Goal: Transaction & Acquisition: Obtain resource

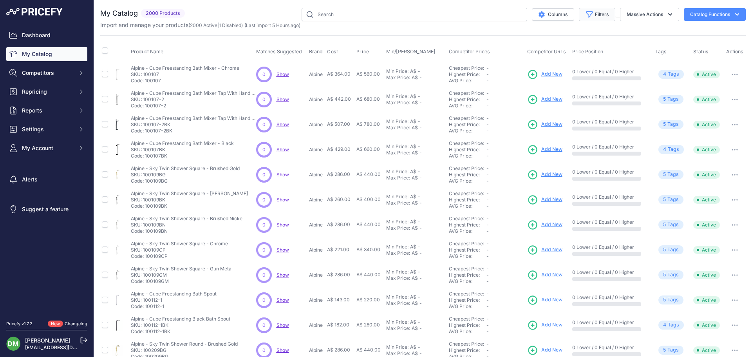
click at [597, 14] on button "Filters" at bounding box center [597, 14] width 36 height 13
click at [543, 103] on div "Brand Select an option 2Magpies Alpine Aqua Perla Ceramic Exchange Claya Linkwa…" at bounding box center [572, 105] width 88 height 29
click at [543, 109] on select "Select an option 2Magpies Alpine Aqua Perla Ceramic Exchange Claya Linkware Mer…" at bounding box center [571, 109] width 75 height 13
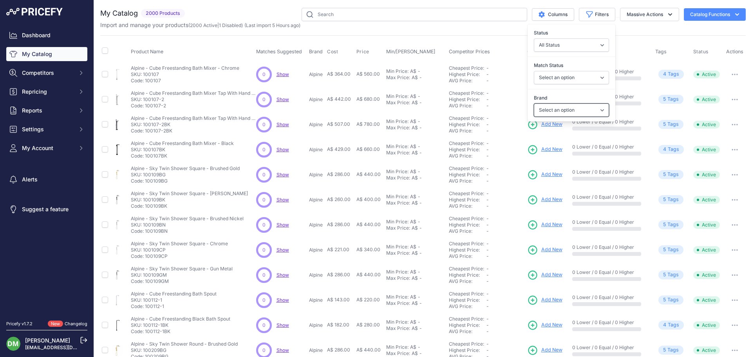
select select "Modern National"
click at [534, 103] on select "Select an option 2Magpies Alpine Aqua Perla Ceramic Exchange Claya Linkware Mer…" at bounding box center [571, 109] width 75 height 13
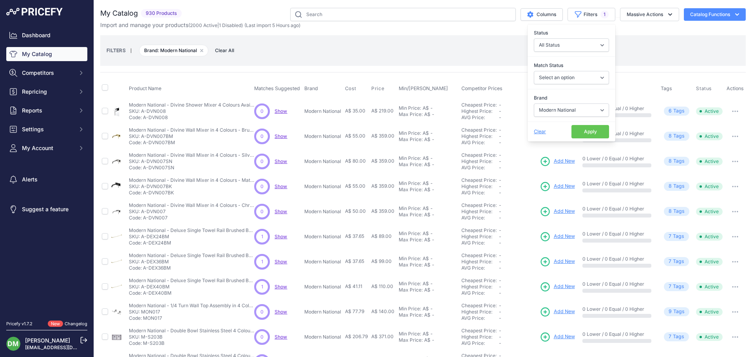
click at [583, 133] on button "Apply" at bounding box center [591, 131] width 38 height 13
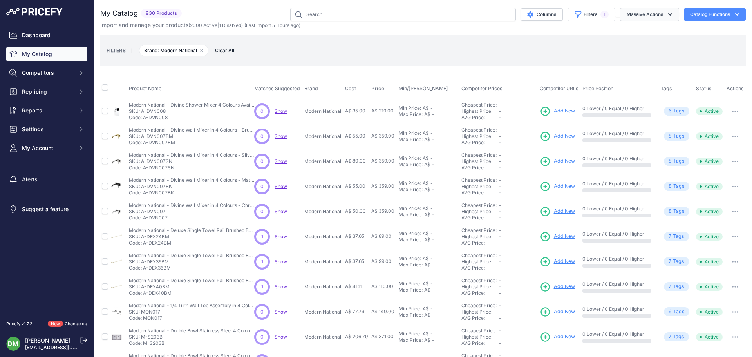
click at [635, 17] on button "Massive Actions" at bounding box center [649, 14] width 59 height 13
click at [650, 19] on button "Massive Actions" at bounding box center [649, 14] width 59 height 13
click at [601, 14] on span "1" at bounding box center [605, 15] width 8 height 8
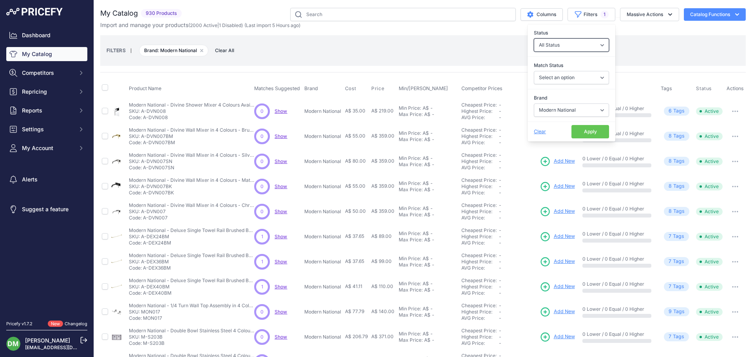
click at [580, 46] on select "All Status Only Enabled Only Disabled" at bounding box center [571, 44] width 75 height 13
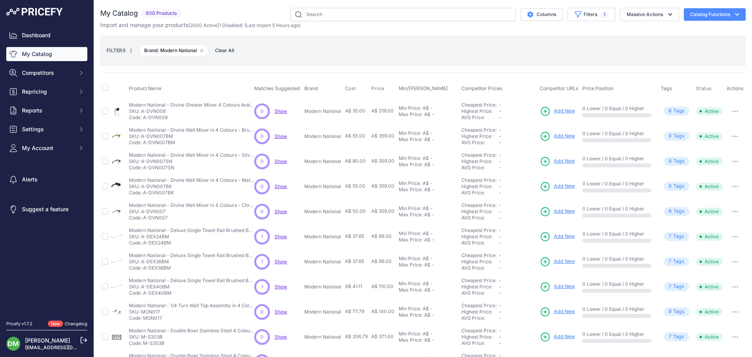
click at [666, 49] on div "FILTERS | Brand: Modern National Remove filter option Clear All" at bounding box center [423, 50] width 633 height 21
click at [587, 15] on button "Filters 1" at bounding box center [592, 14] width 48 height 13
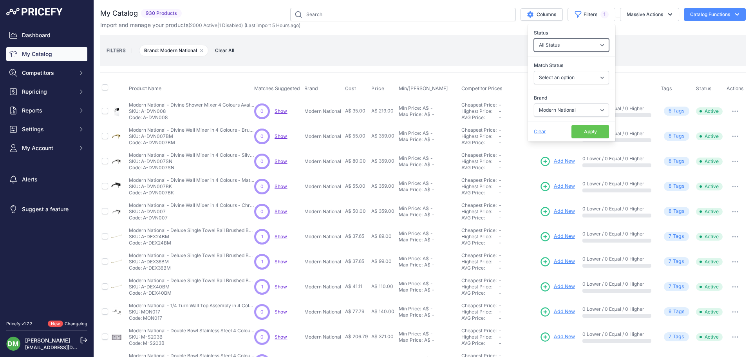
click at [569, 41] on select "All Status Only Enabled Only Disabled" at bounding box center [571, 44] width 75 height 13
select select "1"
click at [534, 38] on select "All Status Only Enabled Only Disabled" at bounding box center [571, 44] width 75 height 13
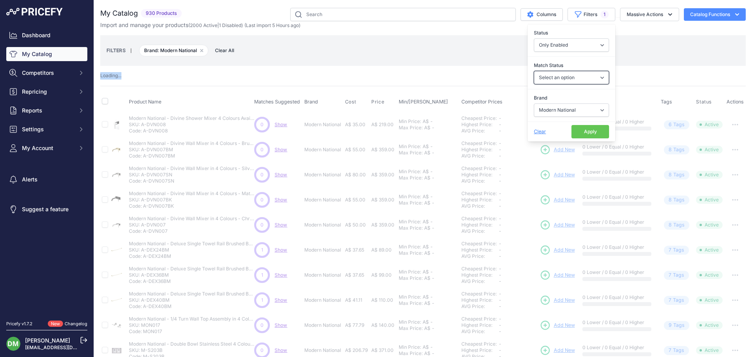
click at [556, 77] on select "Select an option Matched Unmatched" at bounding box center [571, 77] width 75 height 13
select select "1"
click at [534, 71] on select "Select an option Matched Unmatched" at bounding box center [571, 77] width 75 height 13
drag, startPoint x: 555, startPoint y: 83, endPoint x: 552, endPoint y: 101, distance: 17.8
click at [552, 101] on label "Brand" at bounding box center [571, 98] width 75 height 8
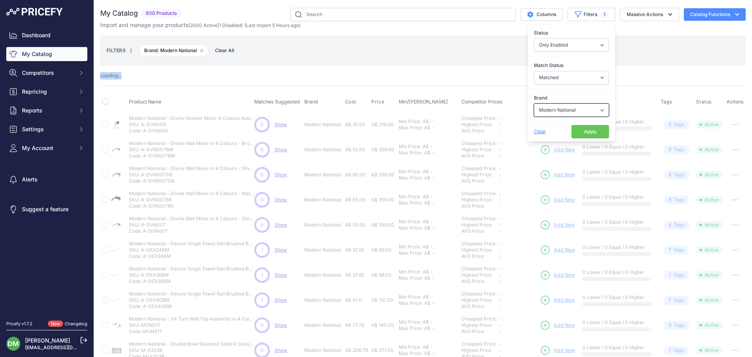
click at [552, 103] on select "Select an option 2Magpies Alpine Aqua Perla Ceramic Exchange Claya Linkware Mer…" at bounding box center [571, 109] width 75 height 13
select select
click at [582, 134] on button "Apply" at bounding box center [591, 131] width 38 height 13
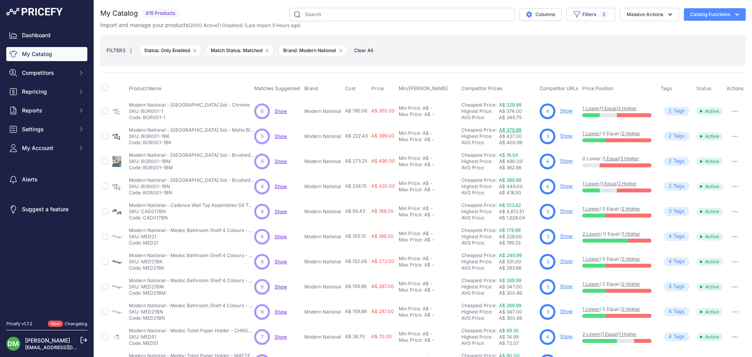
click at [508, 129] on link "A$ 379.99" at bounding box center [510, 130] width 22 height 6
click at [505, 179] on link "A$ 389.99" at bounding box center [510, 180] width 22 height 6
click at [377, 88] on span "Price" at bounding box center [377, 88] width 13 height 6
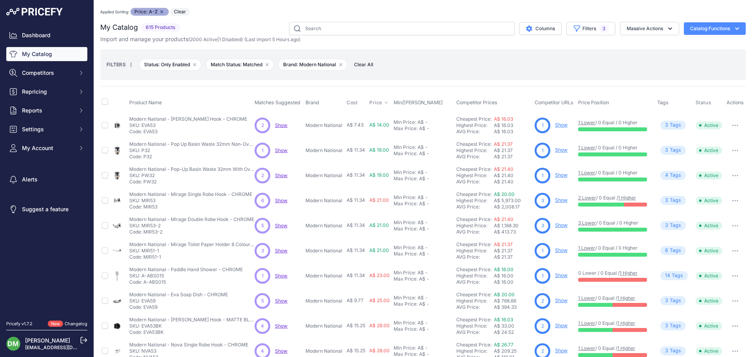
click at [378, 102] on span "Price" at bounding box center [375, 103] width 13 height 6
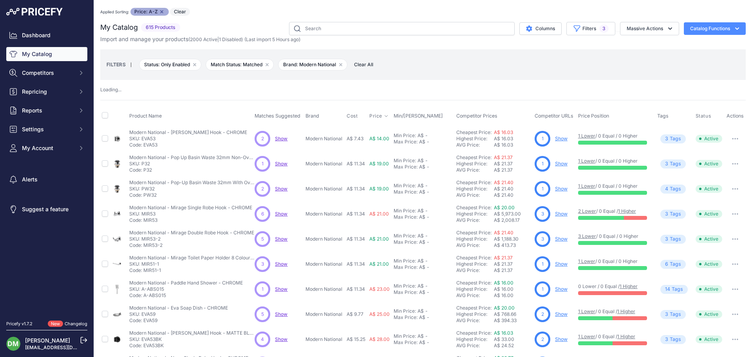
click at [378, 102] on div "Product Name Matches Suggested Brand Cost" at bounding box center [423, 301] width 646 height 403
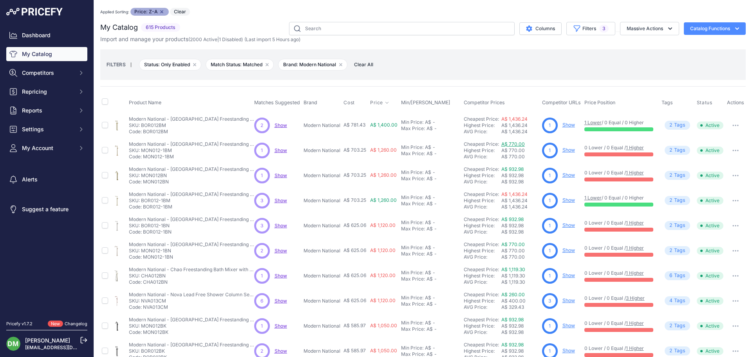
click at [514, 142] on link "A$ 770.00" at bounding box center [513, 144] width 24 height 6
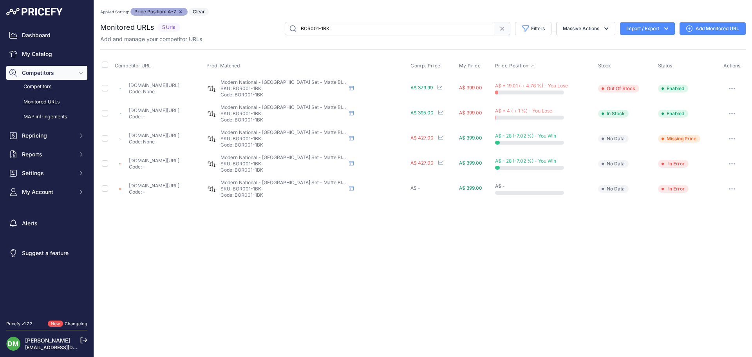
click at [151, 85] on link "templeandwebster.com.au/clementine-round-basin-spout-and-mixer-set-mona1214.htm…" at bounding box center [154, 85] width 51 height 6
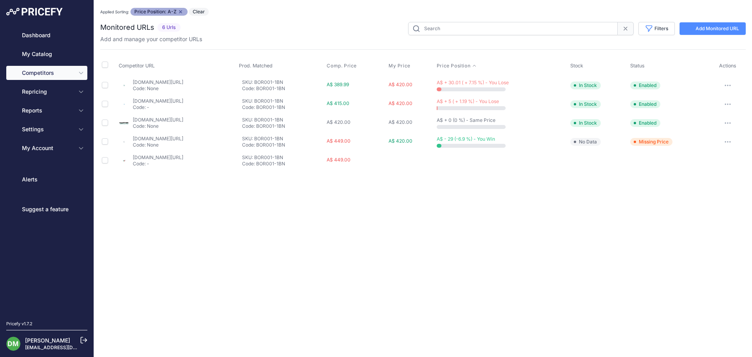
type input "BOR001-1BN"
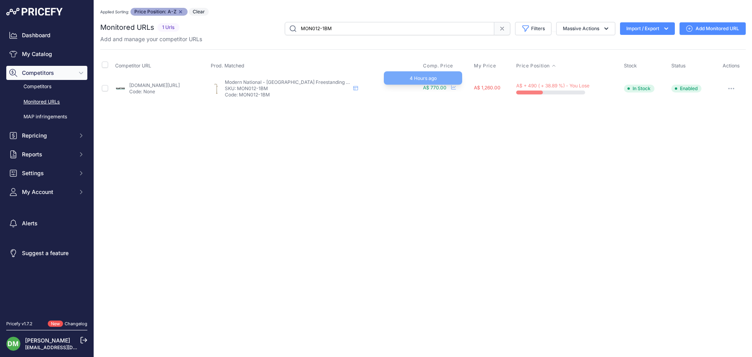
click at [447, 86] on span "A$ 770.00" at bounding box center [435, 88] width 24 height 6
click at [456, 85] on icon at bounding box center [453, 87] width 5 height 5
click at [0, 0] on div at bounding box center [0, 0] width 0 height 0
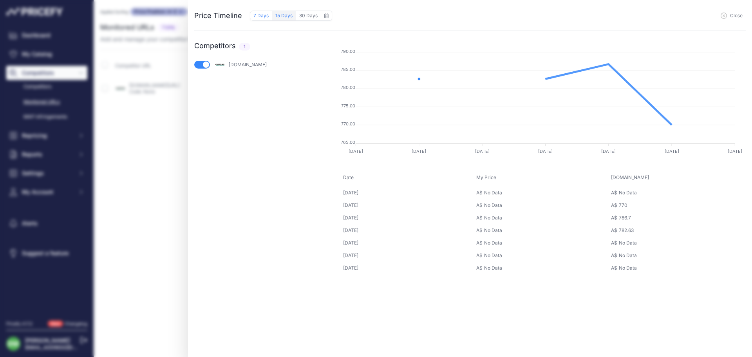
click at [290, 17] on button "15 Days" at bounding box center [284, 16] width 24 height 10
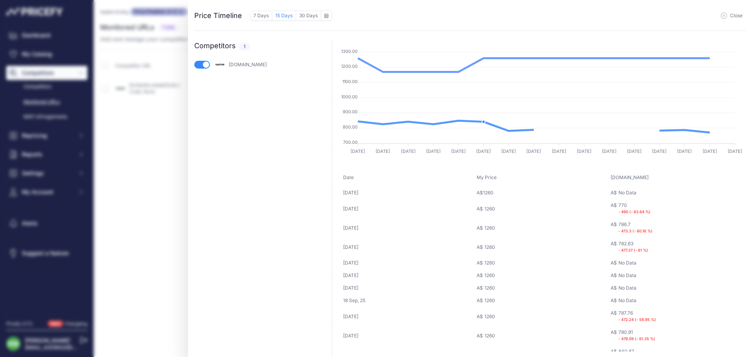
click at [731, 14] on span "Close" at bounding box center [736, 16] width 13 height 6
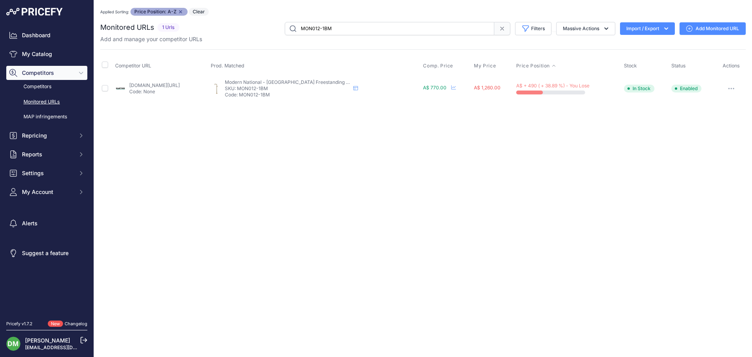
click at [171, 86] on link "cliftonbathrooms.com.au/products/montpellier-freestanding-bath-mixer-electropla…" at bounding box center [154, 85] width 51 height 6
click at [456, 85] on div at bounding box center [453, 88] width 5 height 6
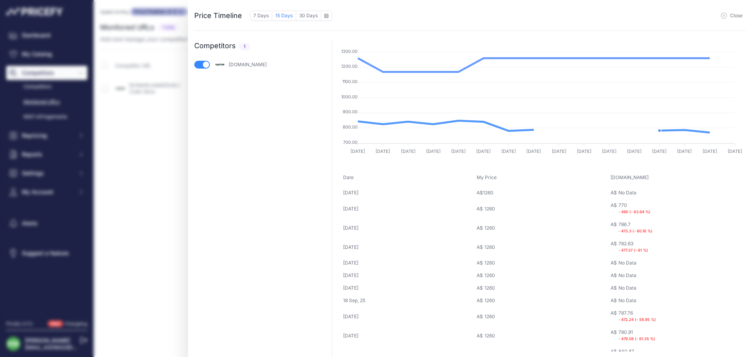
click at [94, 192] on div "Price Timeline 7 Days 15 Days 30 Days to September 2025 Sun" at bounding box center [376, 178] width 752 height 357
click at [729, 14] on button "Close" at bounding box center [732, 16] width 22 height 6
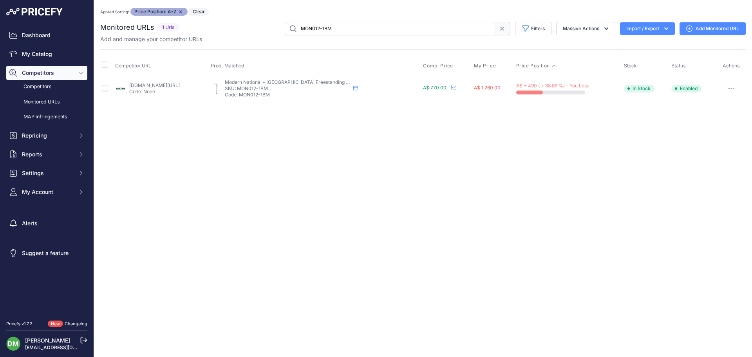
drag, startPoint x: 344, startPoint y: 28, endPoint x: 237, endPoint y: 25, distance: 106.6
click at [237, 25] on div "MON012-1BM Filters Saved Filters Set None Competitors Cheaper Than Me Competito…" at bounding box center [464, 28] width 563 height 13
paste input "text"
type input "MON012"
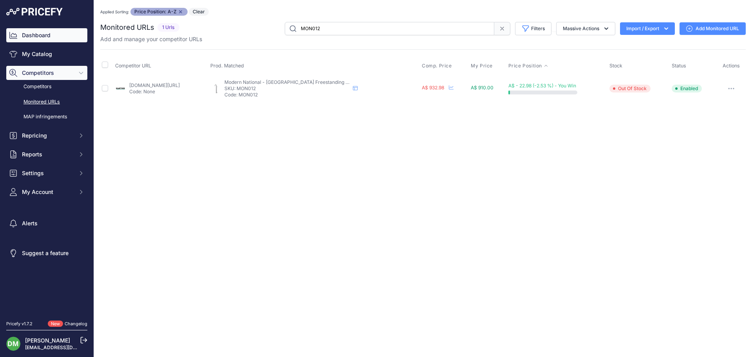
click at [44, 38] on link "Dashboard" at bounding box center [46, 35] width 81 height 14
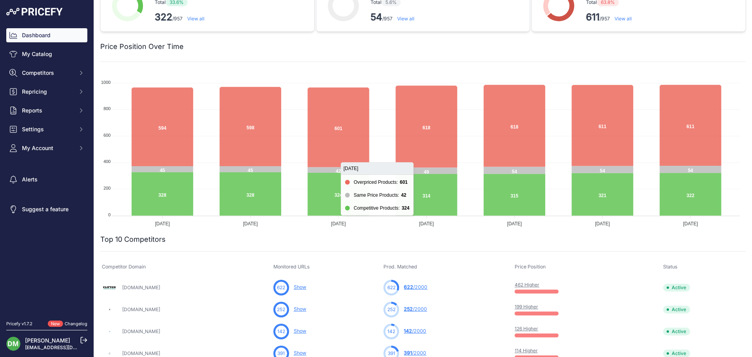
scroll to position [39, 0]
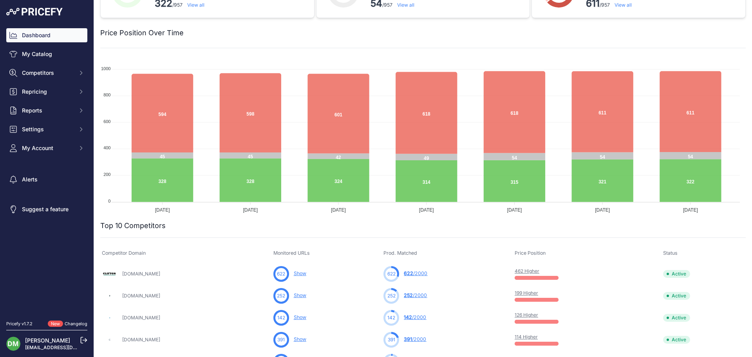
click at [538, 293] on link "199 Higher" at bounding box center [527, 293] width 24 height 6
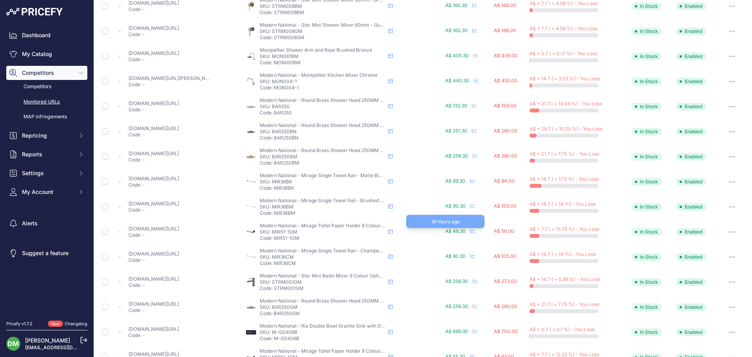
scroll to position [284, 0]
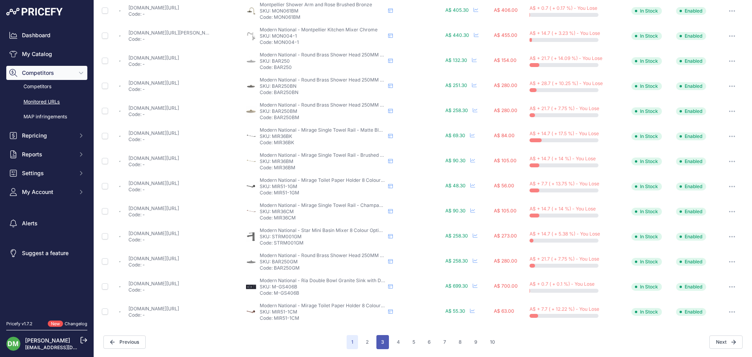
click at [377, 342] on button "3" at bounding box center [383, 342] width 13 height 14
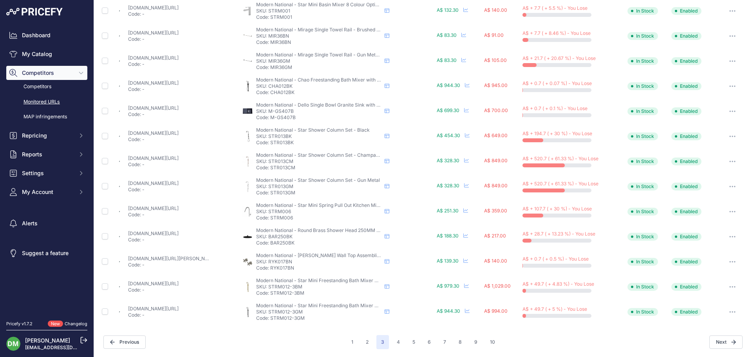
scroll to position [283, 0]
click at [179, 181] on link "smeatonbathrooms.com.au/products/star-chrome-shower-column-set-elbow-inlet-with…" at bounding box center [153, 184] width 51 height 6
click at [408, 342] on button "5" at bounding box center [414, 342] width 12 height 14
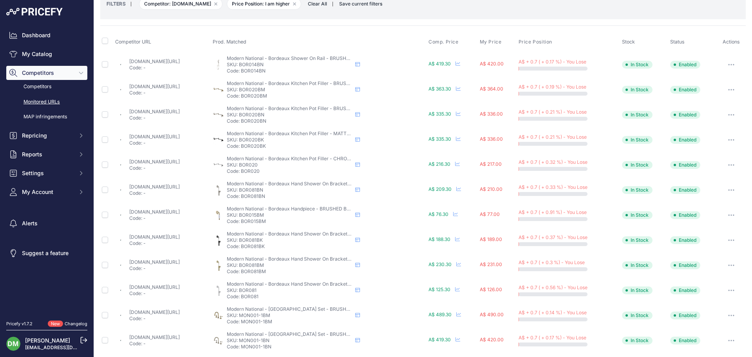
scroll to position [48, 0]
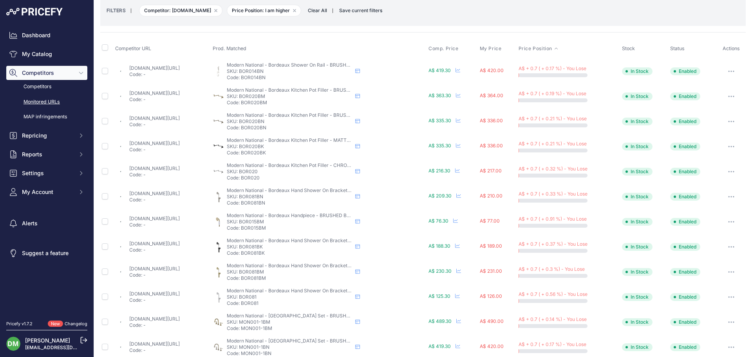
click at [543, 48] on span "Price Position" at bounding box center [536, 48] width 34 height 6
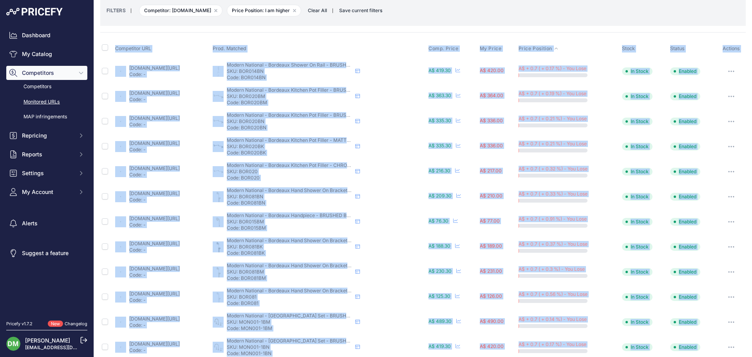
click at [543, 48] on div "Competitor URL Prod. Matched Comp. Price My Price" at bounding box center [423, 296] width 646 height 528
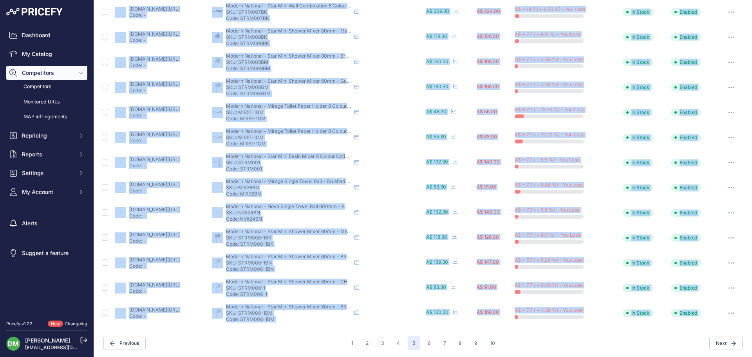
scroll to position [298, 0]
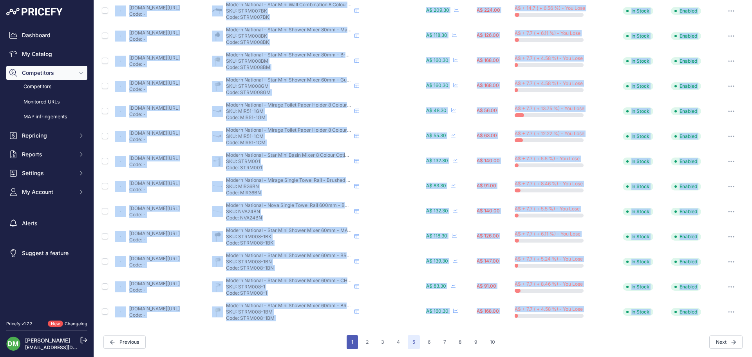
click at [351, 340] on button "1" at bounding box center [352, 342] width 11 height 14
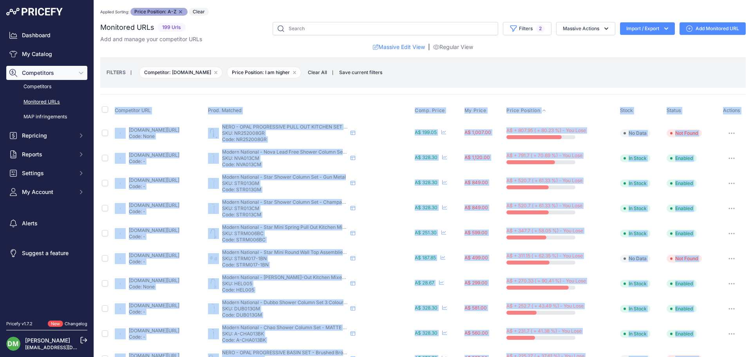
click at [175, 155] on link "smeatonbathrooms.com.au/products/star-chrome-shower-column-set-elbow-inlet-with…" at bounding box center [154, 155] width 51 height 6
click at [179, 228] on link "smeatonbathrooms.com.au/products/star-mini-chrome-pull-out-kitchen-mixer-tap-1?…" at bounding box center [154, 230] width 51 height 6
click at [172, 257] on link "smeatonbathrooms.com.au/products/star-mini-brushed-nickel-wall-top-assemblies-r…" at bounding box center [154, 255] width 51 height 6
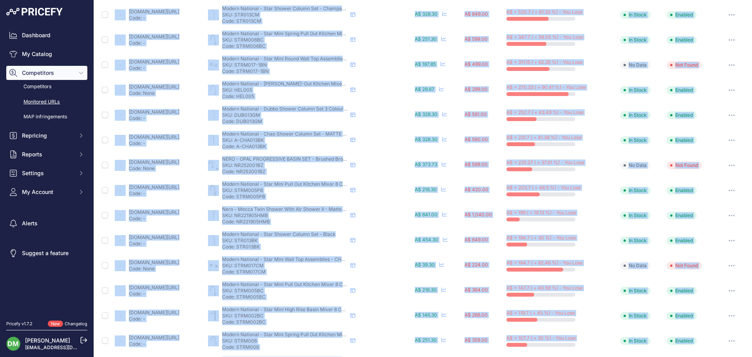
scroll to position [196, 0]
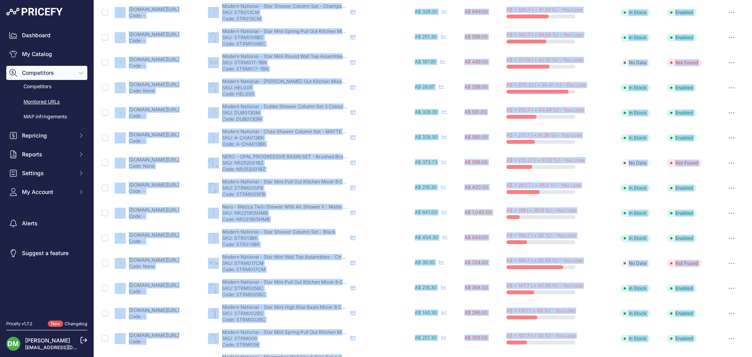
click at [176, 262] on link "smeatonbathrooms.com.au/products/star-mini-champagne-wall-top-assemblies-round?…" at bounding box center [154, 260] width 51 height 6
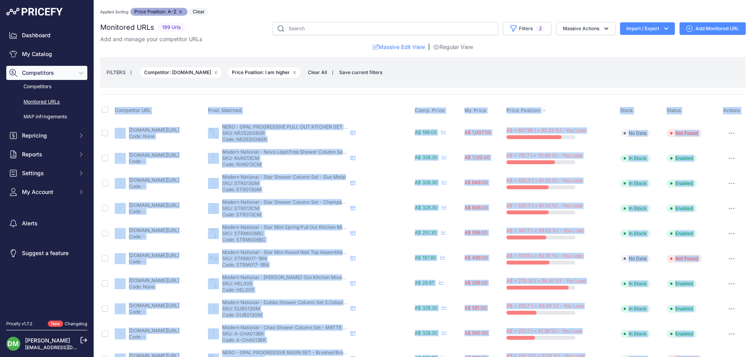
click at [655, 24] on button "Import / Export" at bounding box center [647, 28] width 55 height 13
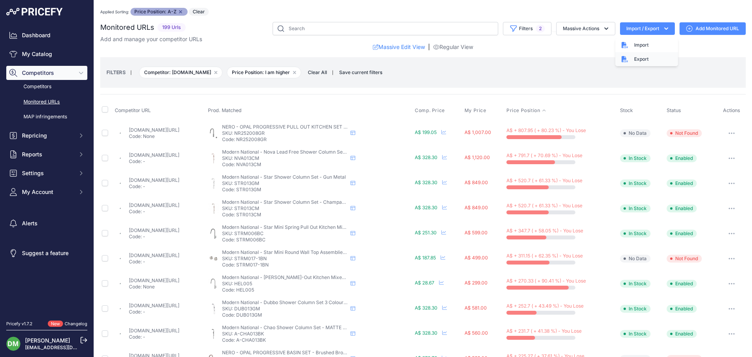
click at [637, 58] on div "Export" at bounding box center [646, 59] width 63 height 14
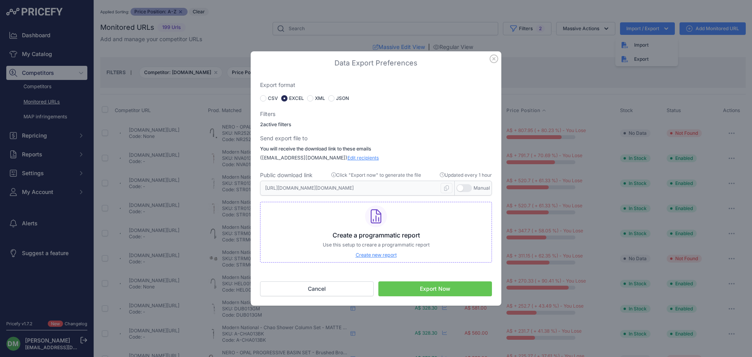
click at [409, 285] on button "Export Now" at bounding box center [435, 288] width 114 height 15
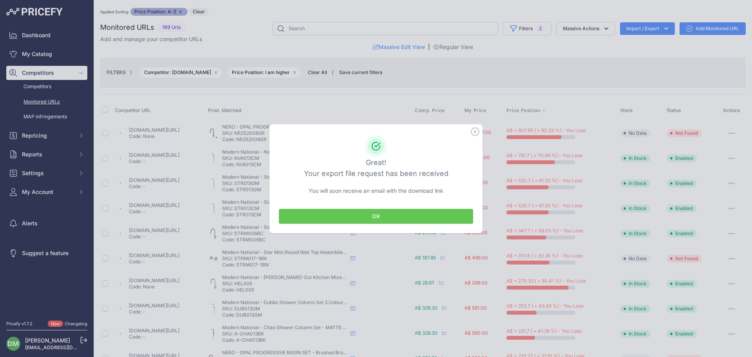
click at [389, 216] on button "OK" at bounding box center [376, 216] width 194 height 15
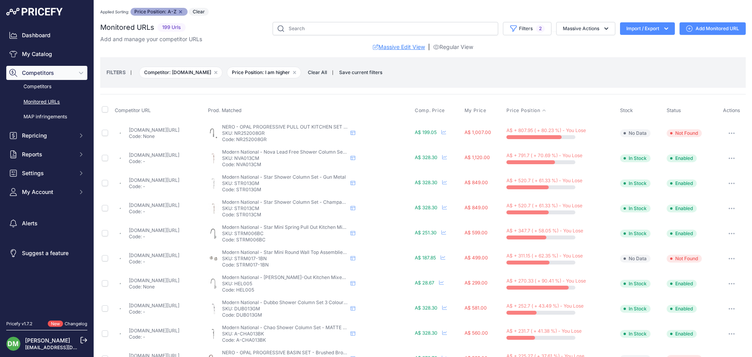
click at [393, 47] on link "Massive Edit View" at bounding box center [399, 47] width 52 height 8
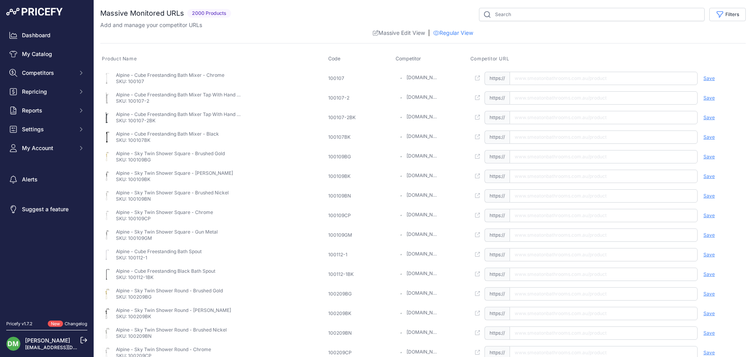
click at [557, 82] on input "text" at bounding box center [604, 78] width 188 height 13
click at [457, 34] on link "Regular View" at bounding box center [453, 33] width 40 height 8
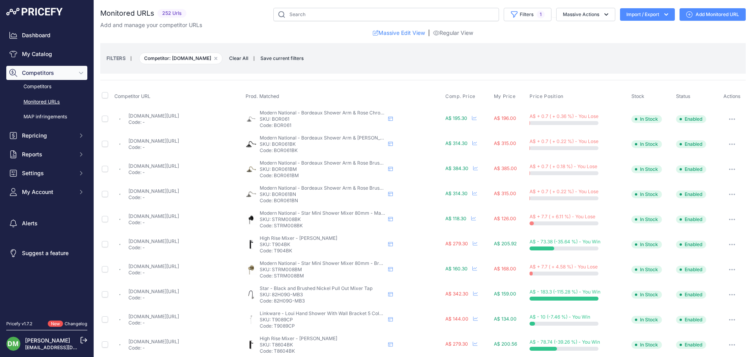
click at [553, 332] on td "A$ - 78.74 (-39.26 %) - You Win" at bounding box center [578, 344] width 101 height 25
click at [542, 95] on span "Price Position" at bounding box center [547, 96] width 34 height 6
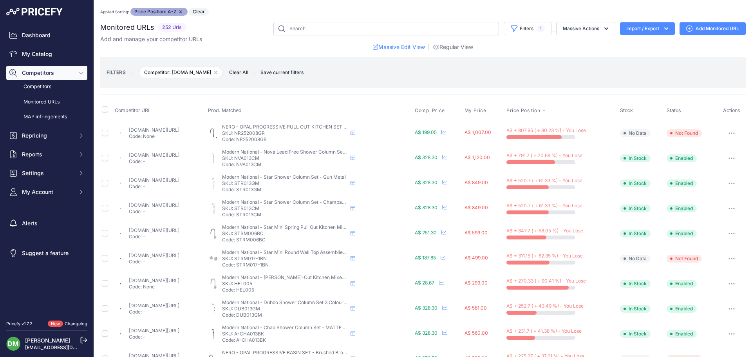
click at [134, 156] on link "smeatonbathrooms.com.au/products/star-chrome-shower-column-set-elbow-inlet-with…" at bounding box center [154, 155] width 51 height 6
click at [139, 130] on link "smeatonbathrooms.com.au/products/nero-opal-progressive-graphite-pull-out-kitche…" at bounding box center [154, 130] width 51 height 6
click at [288, 158] on p "SKU: NVA013CM" at bounding box center [284, 158] width 125 height 6
copy p "NVA013CM"
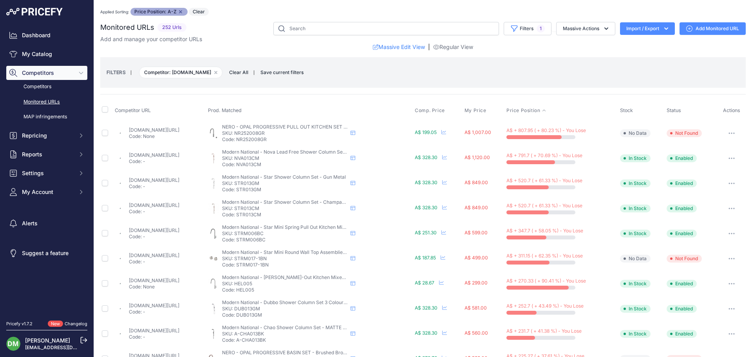
click at [279, 182] on p "SKU: STR013GM" at bounding box center [284, 183] width 125 height 6
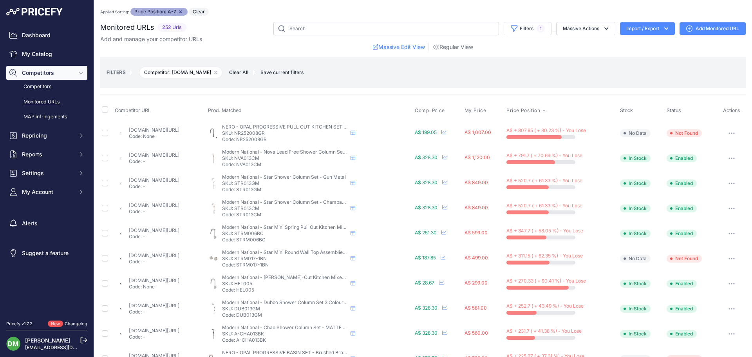
click at [279, 182] on p "SKU: STR013GM" at bounding box center [284, 183] width 125 height 6
click at [276, 183] on p "SKU: STR013GM" at bounding box center [284, 183] width 125 height 6
drag, startPoint x: 294, startPoint y: 182, endPoint x: 267, endPoint y: 182, distance: 26.6
click at [267, 182] on p "SKU: STR013GM" at bounding box center [284, 183] width 125 height 6
copy p "STR013GM"
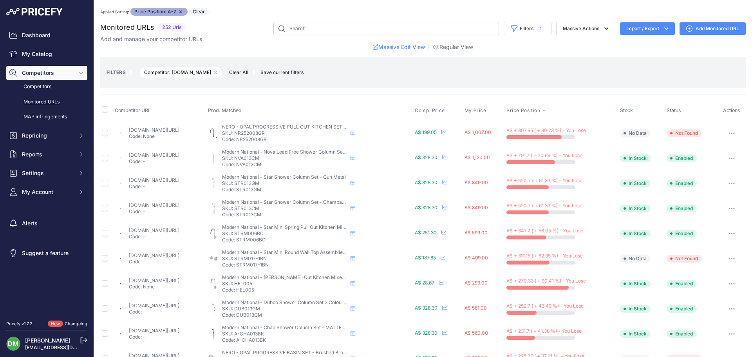
click at [650, 31] on button "Import / Export" at bounding box center [647, 28] width 55 height 13
click at [648, 45] on div "Import" at bounding box center [646, 45] width 63 height 14
click at [0, 0] on div "Monitored Urls Import Import from CSV How it works Download CSV Template Check …" at bounding box center [0, 0] width 0 height 0
click at [648, 45] on div "Monitored URLs 252 Urls" at bounding box center [423, 36] width 646 height 29
drag, startPoint x: 652, startPoint y: 35, endPoint x: 654, endPoint y: 31, distance: 4.7
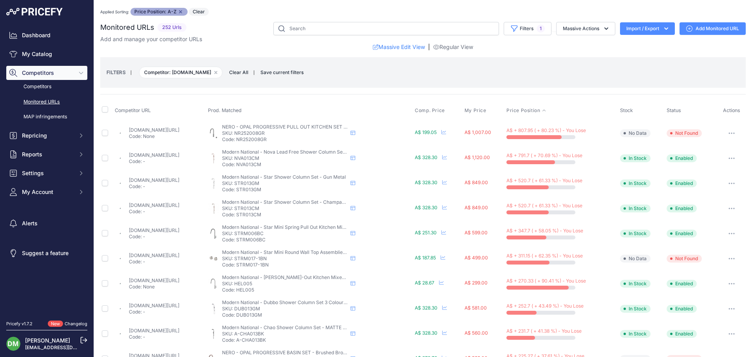
click at [652, 34] on div "Filters 1 Saved Filters Set None Competitors Cheaper Than Me Competitors Produc…" at bounding box center [468, 28] width 556 height 13
click at [654, 29] on button "Import / Export" at bounding box center [647, 28] width 55 height 13
click at [651, 56] on div "Export" at bounding box center [646, 59] width 63 height 14
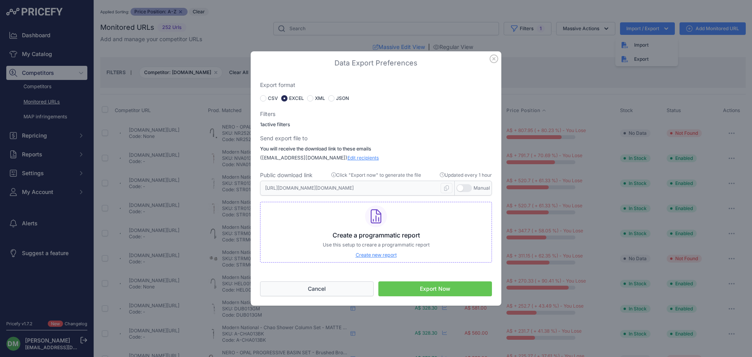
click at [343, 282] on button "Cancel" at bounding box center [317, 288] width 114 height 15
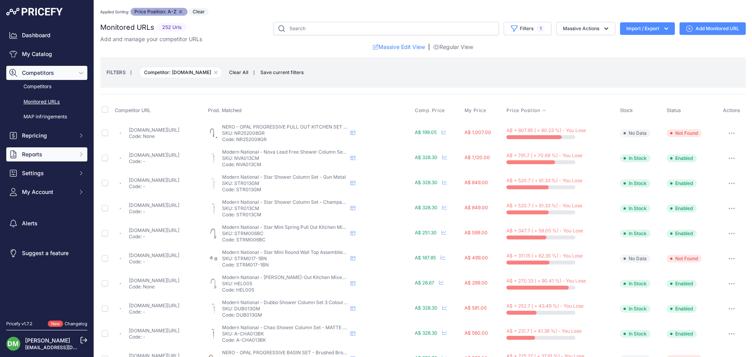
click at [58, 156] on span "Reports" at bounding box center [47, 154] width 51 height 8
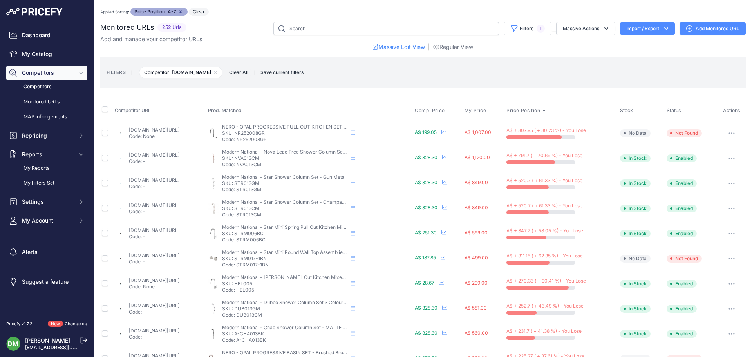
click at [56, 164] on link "My Reports" at bounding box center [46, 168] width 81 height 14
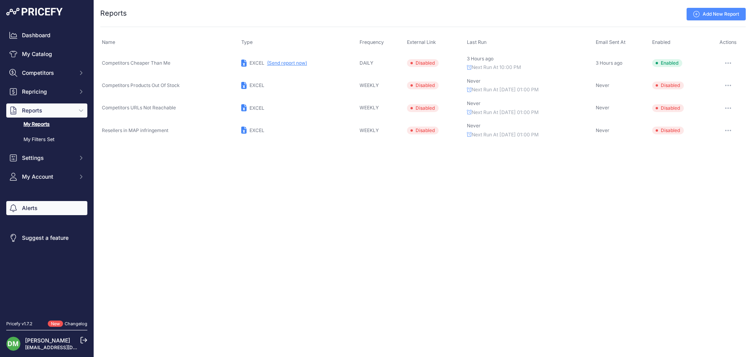
click at [18, 205] on link "Alerts" at bounding box center [46, 208] width 81 height 14
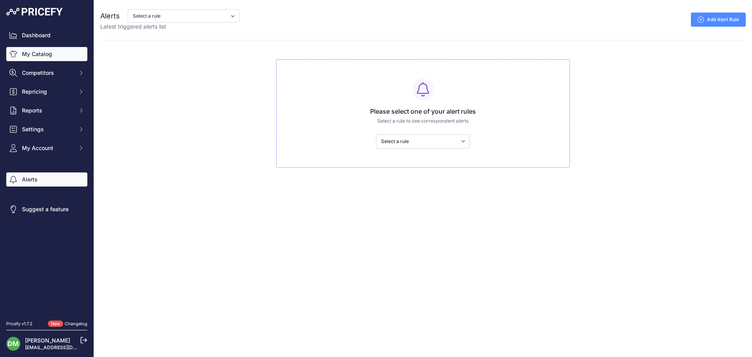
click at [33, 53] on link "My Catalog" at bounding box center [46, 54] width 81 height 14
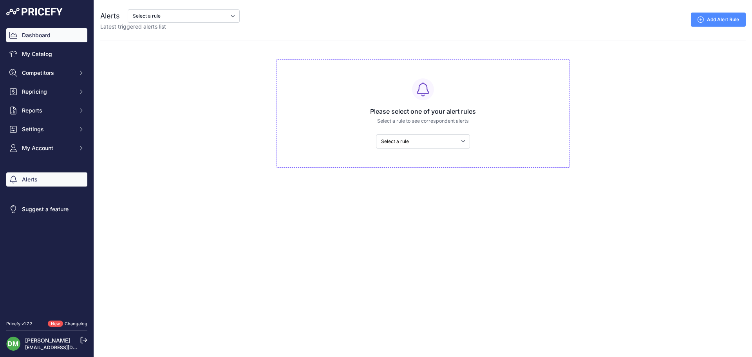
click at [39, 38] on link "Dashboard" at bounding box center [46, 35] width 81 height 14
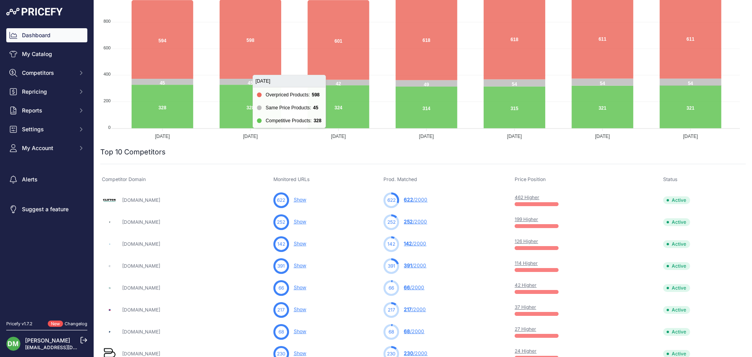
scroll to position [118, 0]
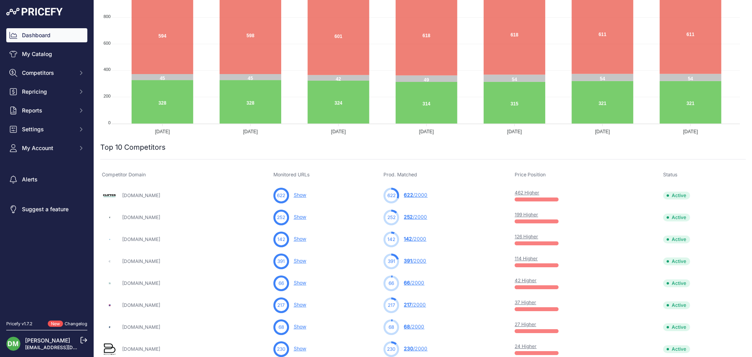
click at [538, 215] on link "199 Higher" at bounding box center [527, 215] width 24 height 6
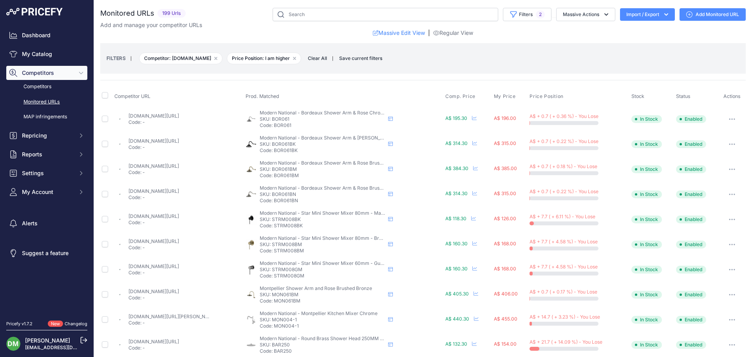
click at [633, 15] on button "Import / Export" at bounding box center [647, 14] width 55 height 13
click at [101, 98] on th at bounding box center [106, 97] width 13 height 20
click at [107, 96] on input "checkbox" at bounding box center [105, 95] width 6 height 6
checkbox input "true"
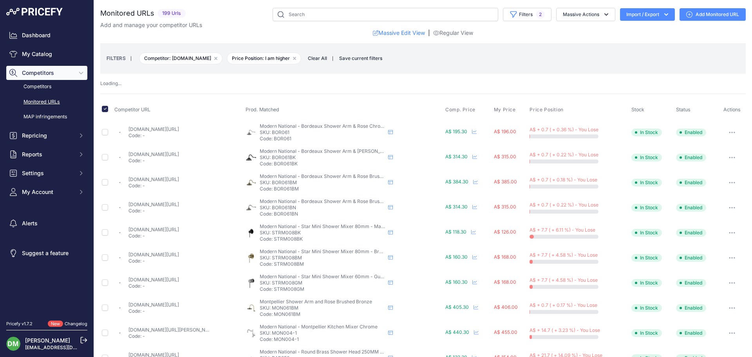
click at [107, 96] on div "Competitor URL Prod. Matched Comp. Price My Price" at bounding box center [423, 358] width 646 height 528
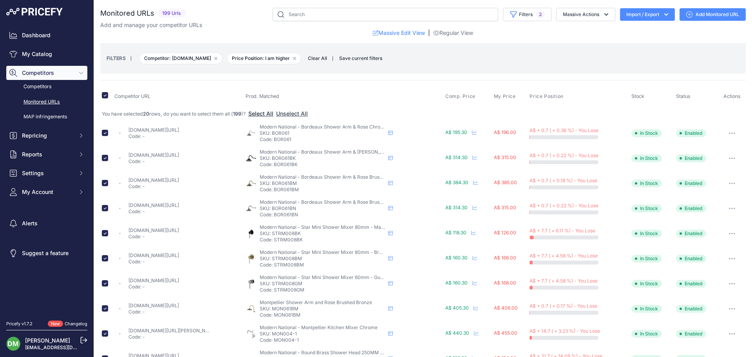
click at [268, 113] on button "Select All" at bounding box center [260, 114] width 25 height 8
click at [652, 14] on button "Import / Export" at bounding box center [647, 14] width 55 height 13
click at [643, 40] on div "Export" at bounding box center [646, 45] width 63 height 14
click at [0, 0] on div "Data Export Preferences Export format CSV EXCEL XML JSON 0" at bounding box center [0, 0] width 0 height 0
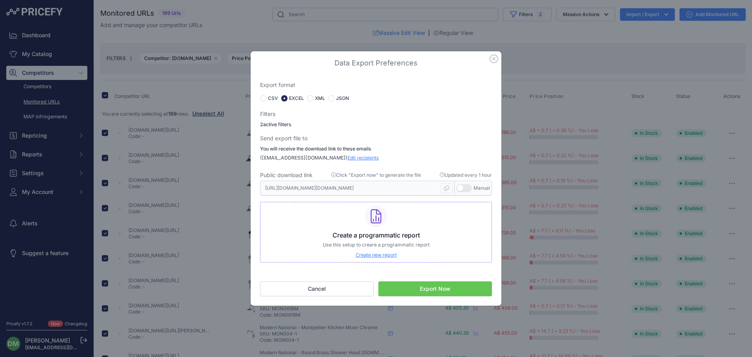
click at [438, 289] on button "Export Now" at bounding box center [435, 288] width 114 height 15
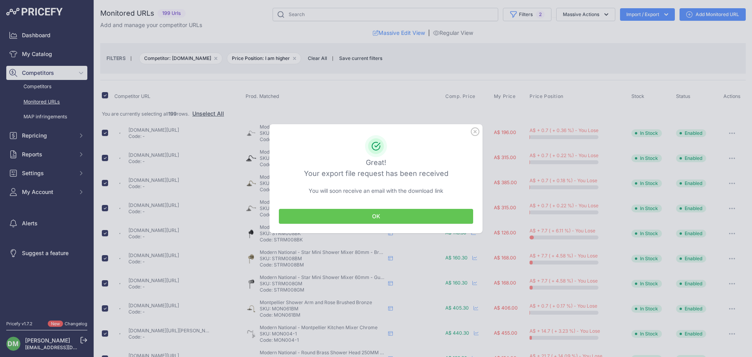
click at [391, 216] on button "OK" at bounding box center [376, 216] width 194 height 15
